Goal: Navigation & Orientation: Find specific page/section

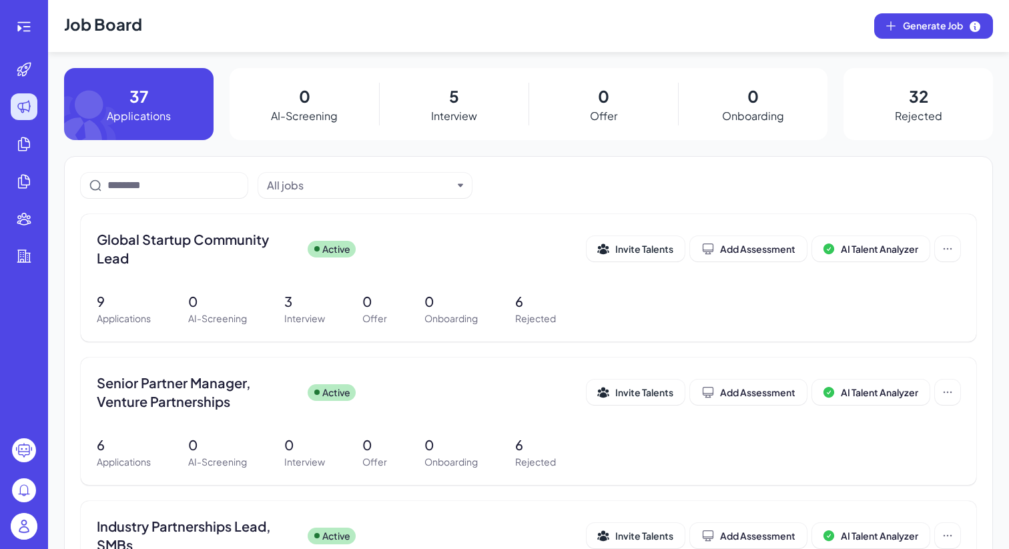
scroll to position [144, 0]
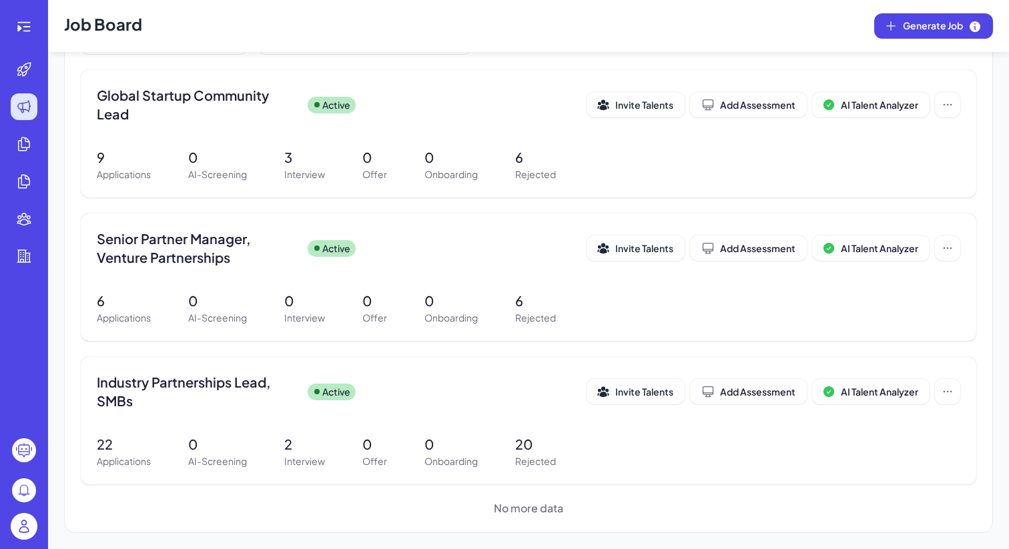
click at [22, 532] on img at bounding box center [24, 526] width 27 height 27
click at [27, 525] on img at bounding box center [24, 526] width 27 height 27
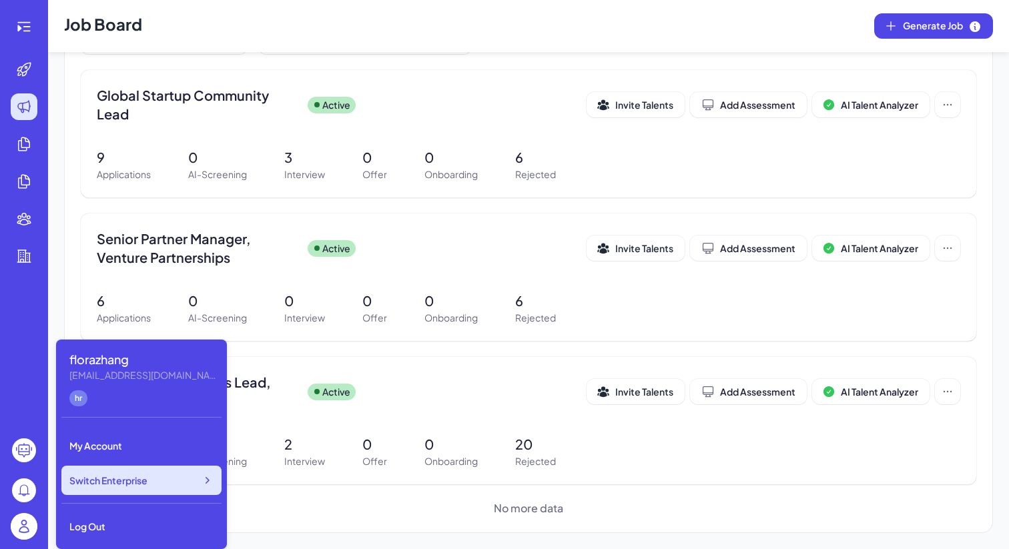
click at [148, 487] on span "Switch Enterprise" at bounding box center [108, 480] width 78 height 13
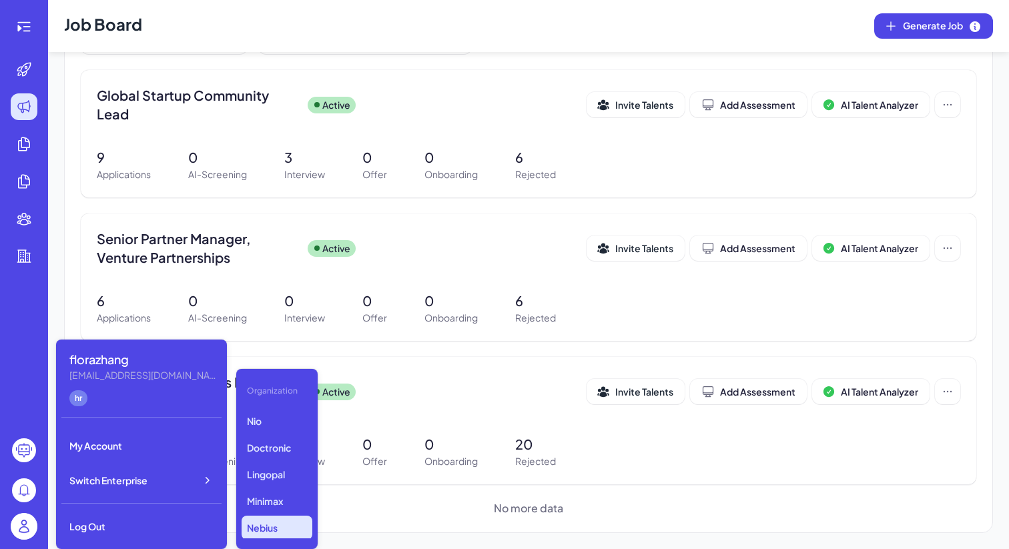
scroll to position [223, 0]
click at [270, 435] on p "Nio" at bounding box center [277, 435] width 71 height 24
